Goal: Task Accomplishment & Management: Complete application form

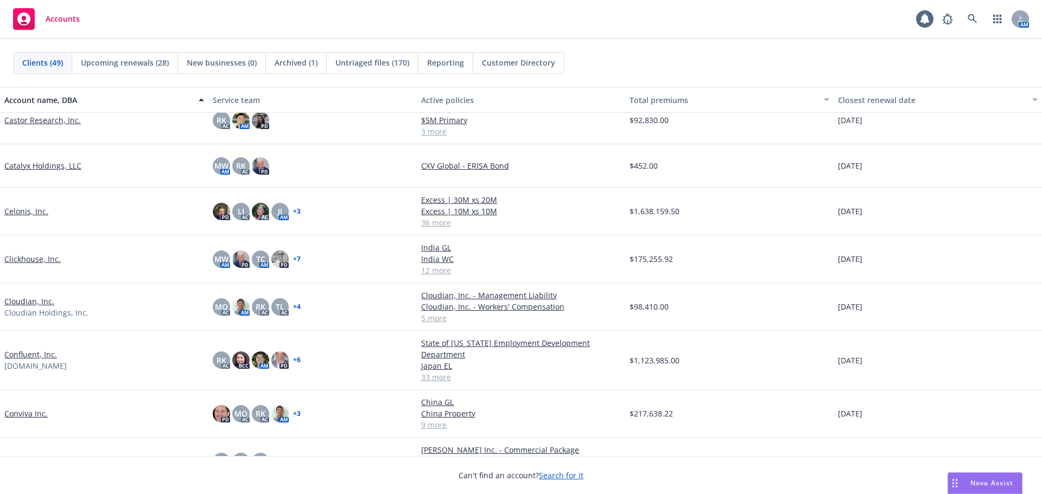
scroll to position [326, 0]
click at [41, 354] on link "Confluent, Inc." at bounding box center [30, 353] width 53 height 11
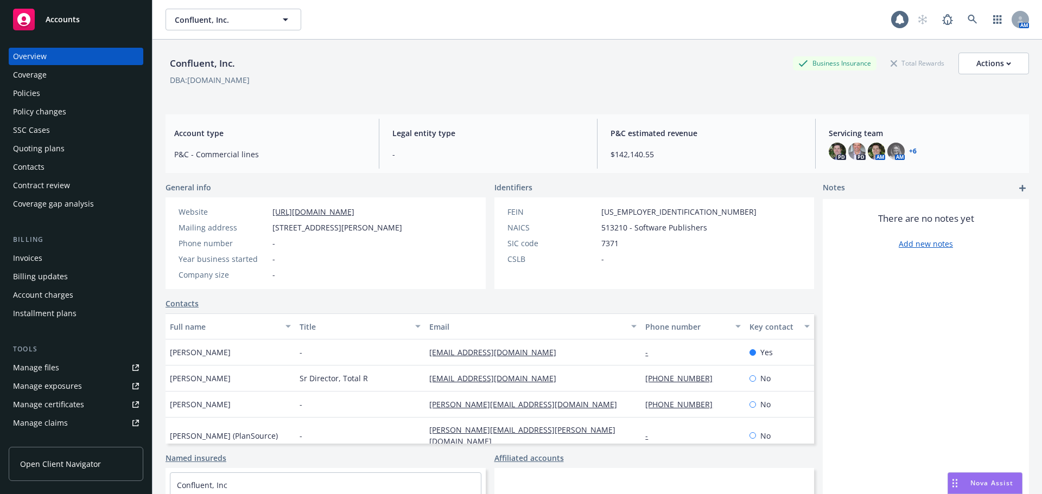
click at [61, 149] on div "Quoting plans" at bounding box center [39, 148] width 52 height 17
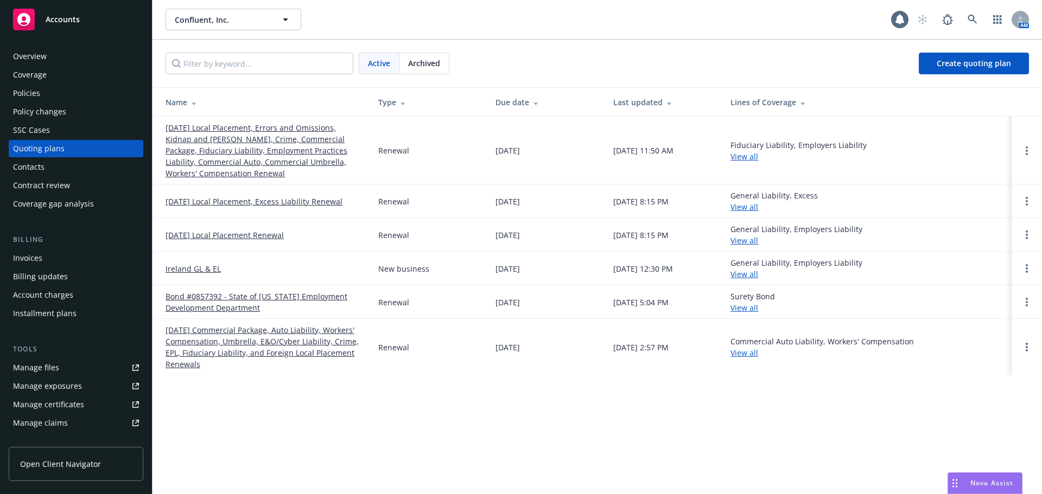
click at [232, 137] on link "[DATE] Local Placement, Errors and Omissions, Kidnap and [PERSON_NAME], Crime, …" at bounding box center [262, 150] width 195 height 57
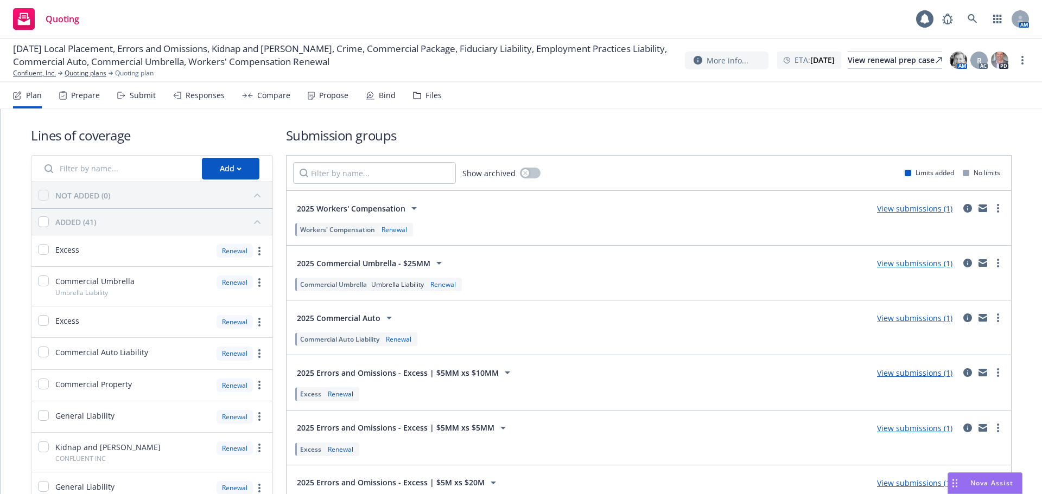
click at [94, 91] on div "Prepare" at bounding box center [85, 95] width 29 height 9
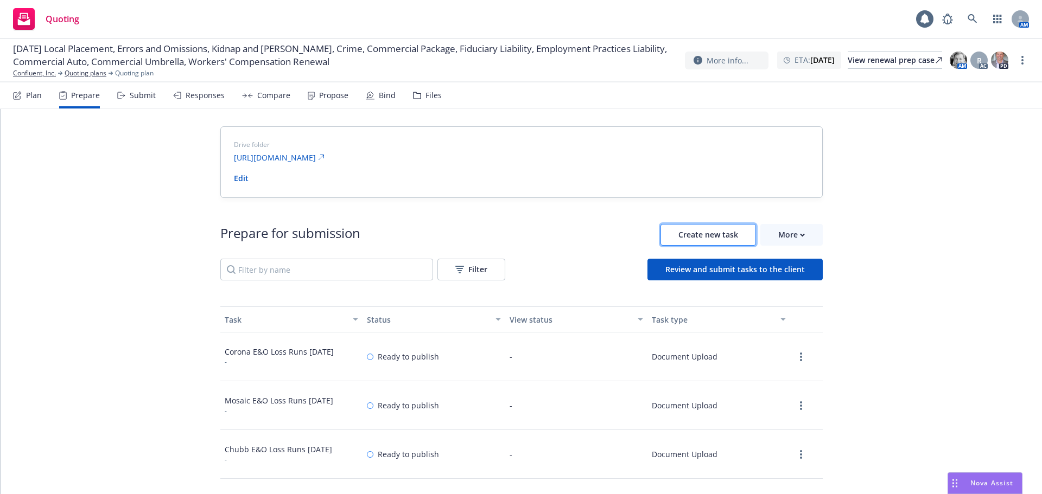
click at [694, 234] on span "Create new task" at bounding box center [708, 234] width 60 height 10
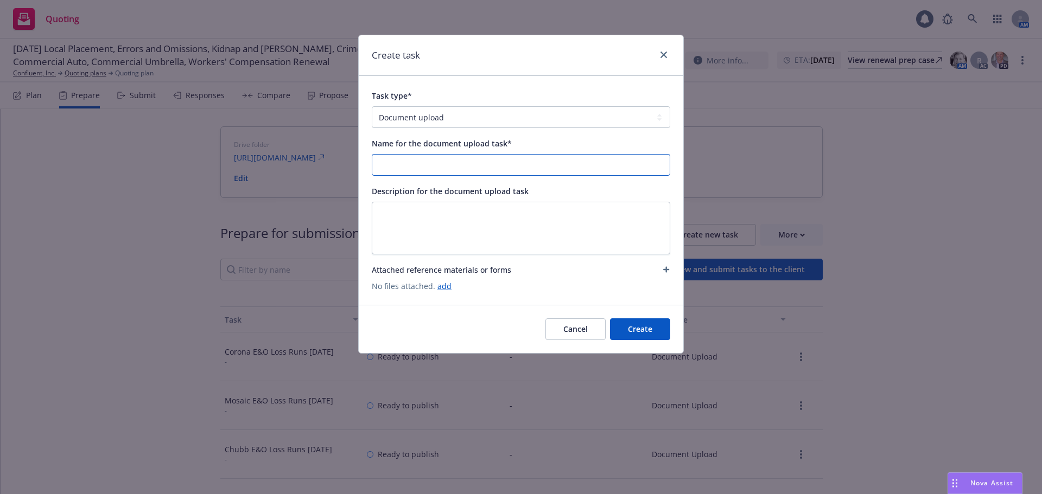
click at [430, 159] on input "Name for the document upload task*" at bounding box center [520, 165] width 297 height 21
click at [469, 166] on input "Hiscox E&O Loss Runs 8/20/2024" at bounding box center [520, 165] width 297 height 21
click at [436, 163] on input "Hiscox E&O Loss Runs 8/18/2025" at bounding box center [520, 165] width 297 height 21
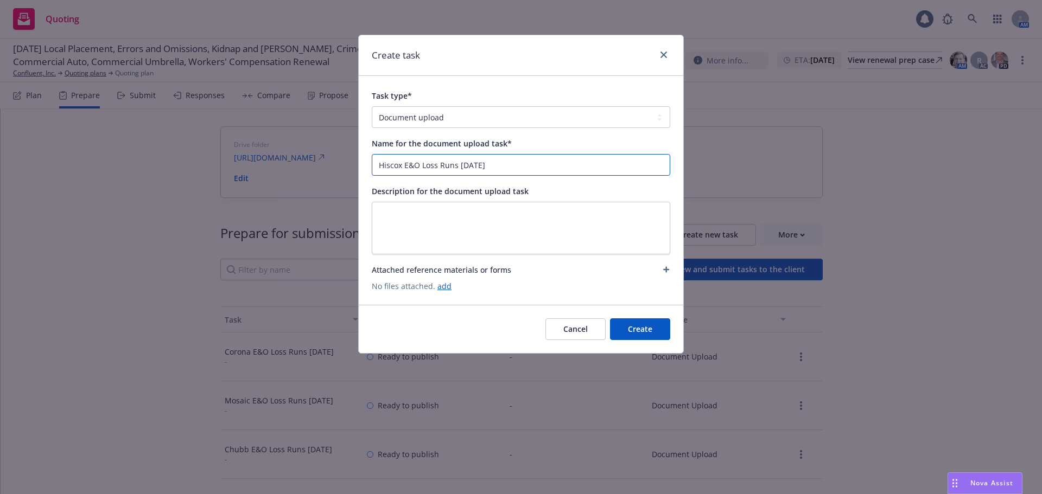
click at [530, 165] on input "Hiscox E&O Loss Runs 8/18/2025" at bounding box center [520, 165] width 297 height 21
click at [559, 168] on input "Hiscox E&O Loss Runs 8/18/2025" at bounding box center [520, 165] width 297 height 21
type input "Hiscox E&O Loss Runs 8/18/2025"
click at [505, 286] on span "No files attached. add" at bounding box center [521, 285] width 298 height 11
click at [446, 286] on link "add" at bounding box center [444, 286] width 14 height 10
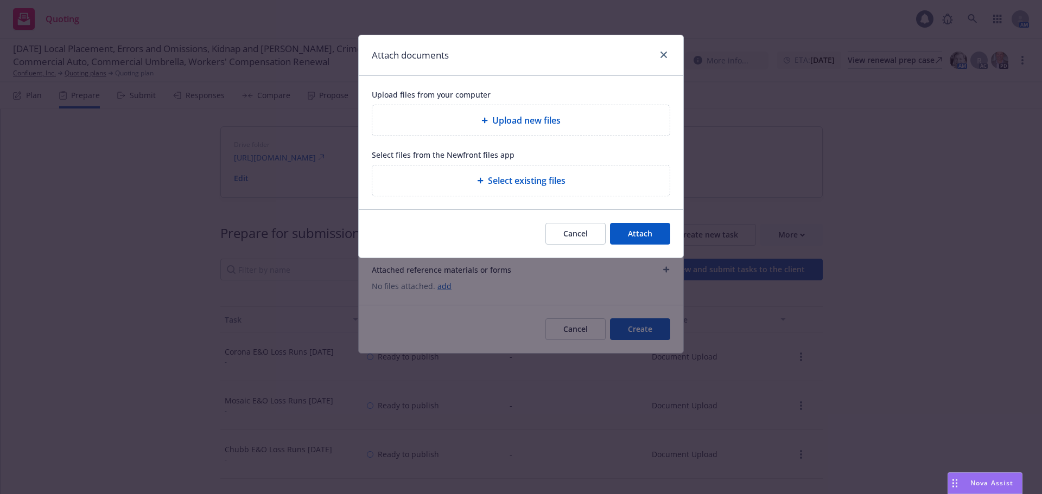
type textarea "x"
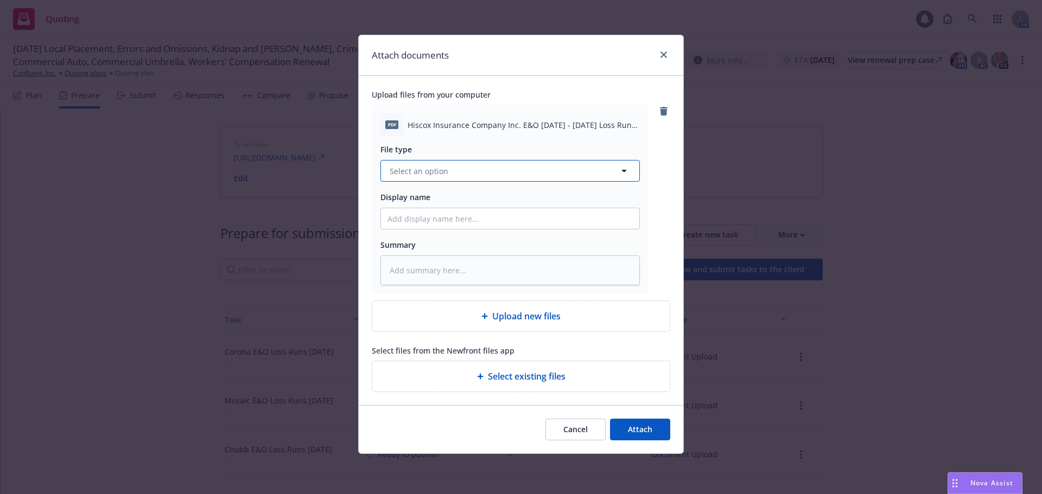
click at [481, 171] on button "Select an option" at bounding box center [509, 171] width 259 height 22
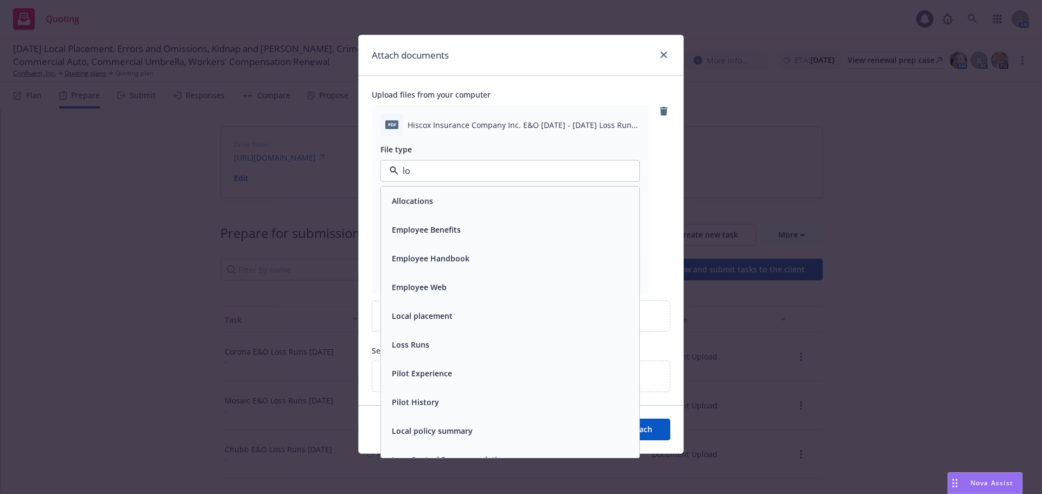
type input "los"
click at [469, 195] on div "Loss Runs" at bounding box center [509, 201] width 245 height 16
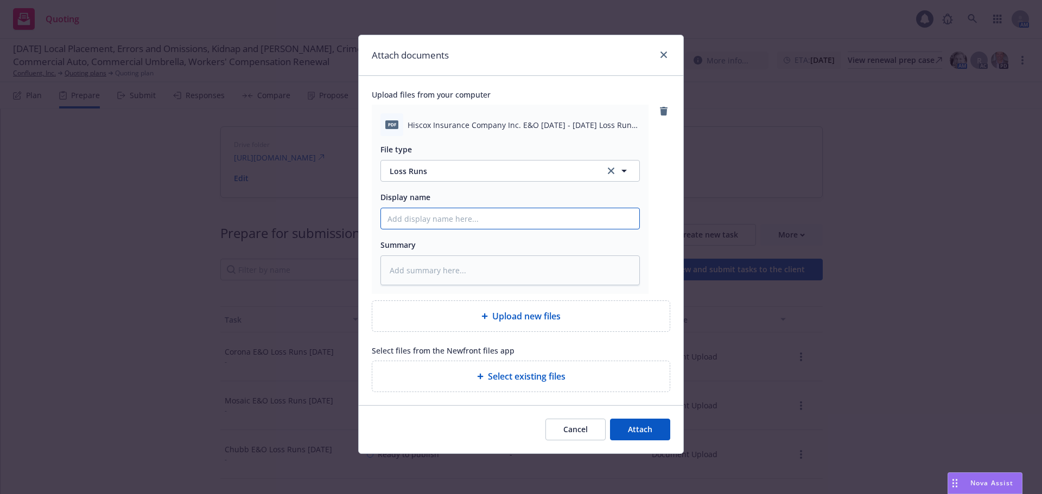
click at [487, 216] on input "Display name" at bounding box center [510, 218] width 258 height 21
paste input "Hiscox E&O Loss Runs 8/18/2025"
type textarea "x"
type input "Hiscox E&O Loss Runs 8/18/2025"
click at [642, 430] on span "Attach" at bounding box center [640, 429] width 24 height 10
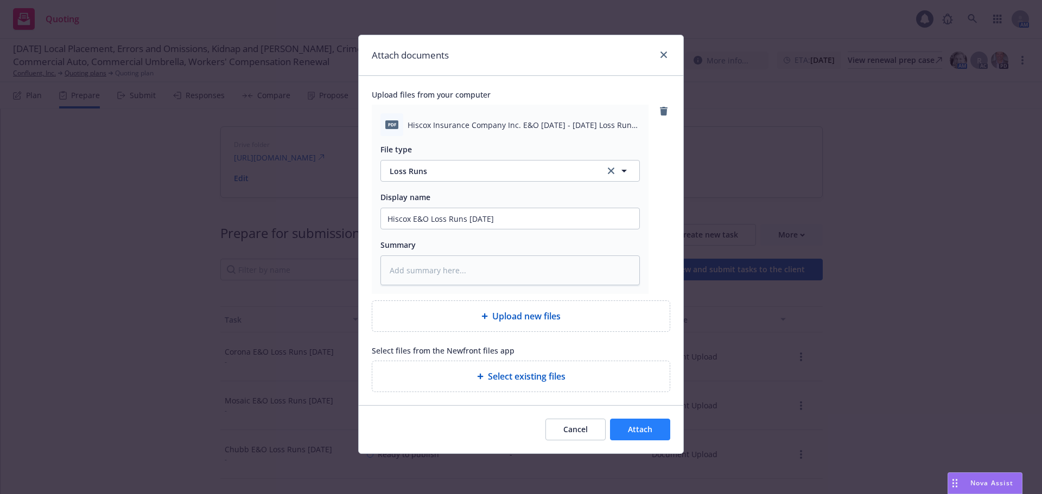
type textarea "x"
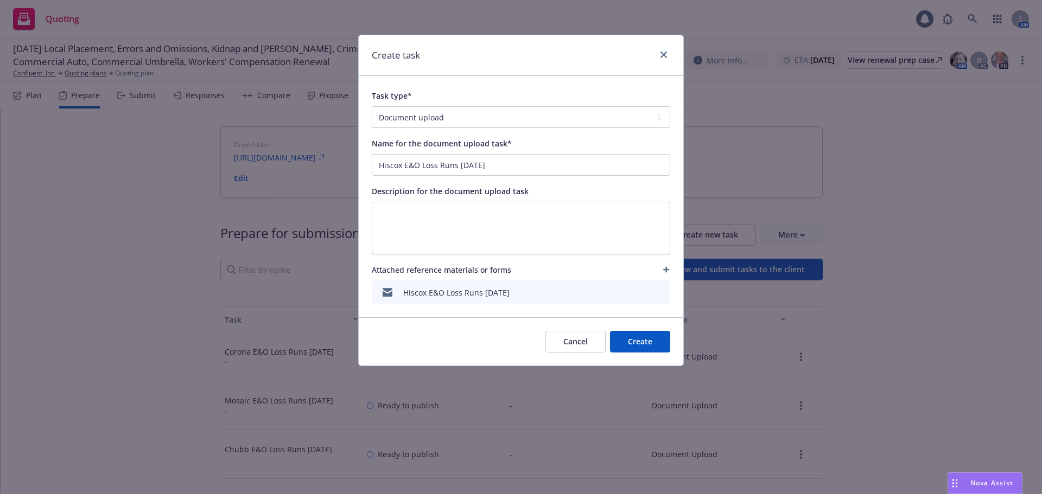
click at [644, 343] on button "Create" at bounding box center [640, 342] width 60 height 22
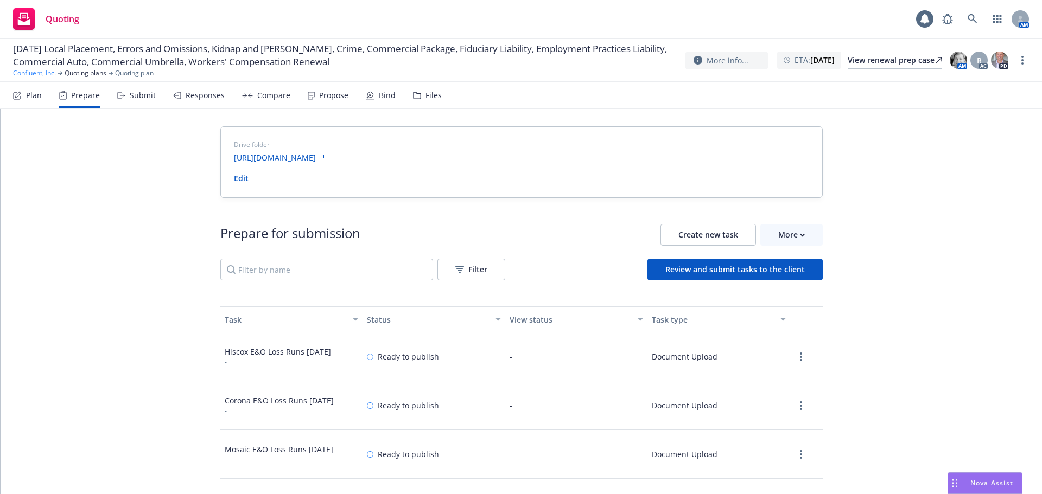
click at [40, 74] on link "Confluent, Inc." at bounding box center [34, 73] width 43 height 10
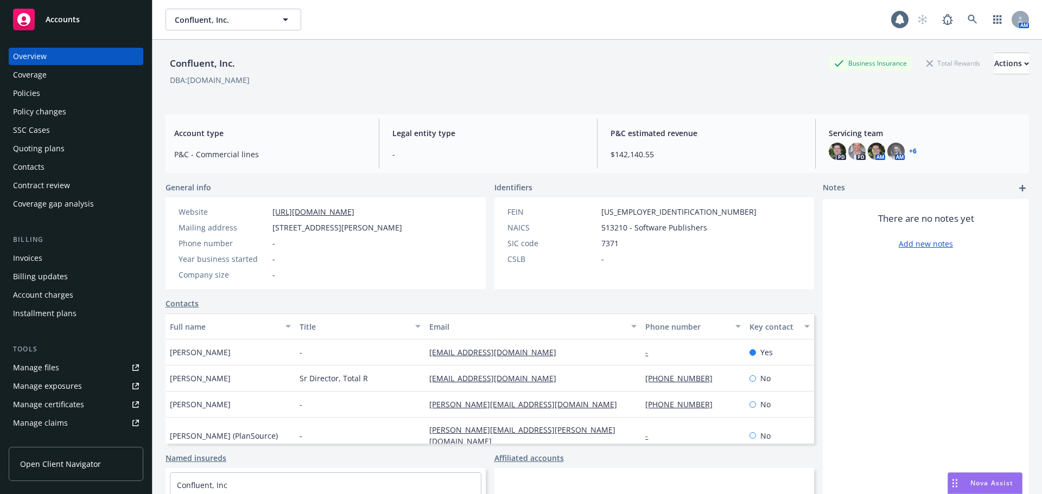
click at [67, 26] on div "Accounts" at bounding box center [76, 20] width 126 height 22
